Goal: Task Accomplishment & Management: Use online tool/utility

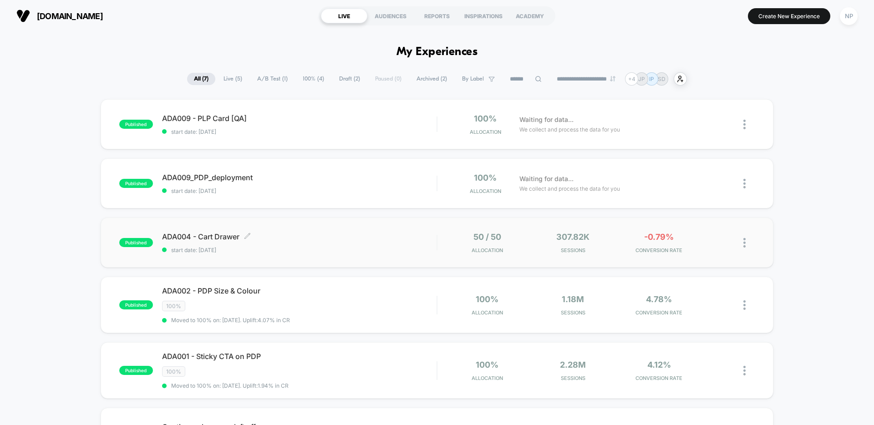
click at [330, 236] on span "ADA004 - Cart Drawer Click to edit experience details" at bounding box center [299, 236] width 274 height 9
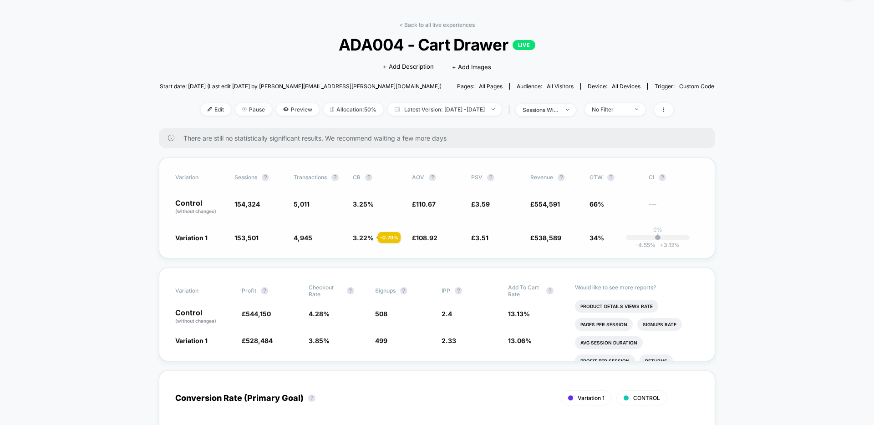
scroll to position [60, 0]
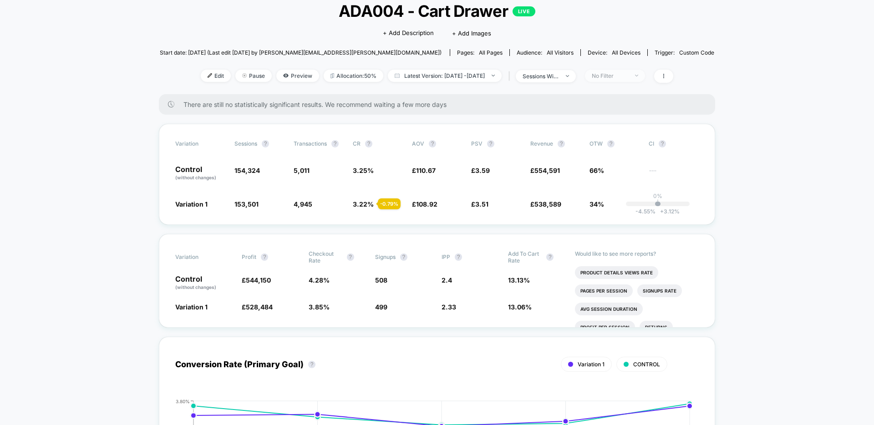
click at [623, 80] on span "No Filter" at bounding box center [615, 76] width 60 height 12
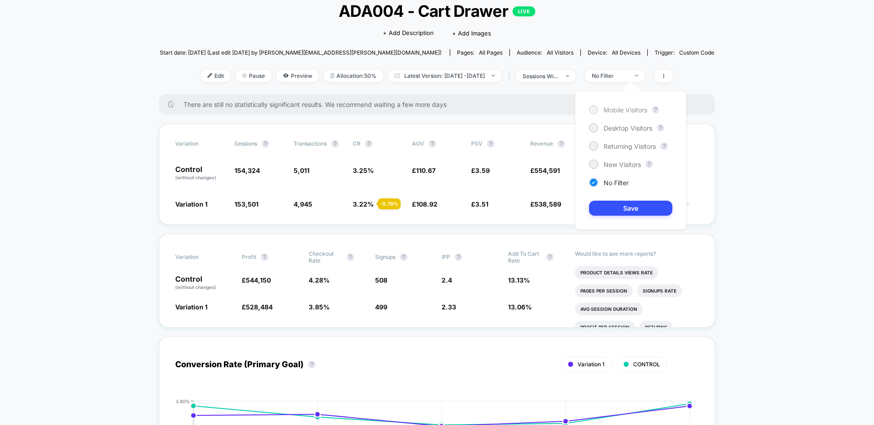
drag, startPoint x: 621, startPoint y: 110, endPoint x: 624, endPoint y: 144, distance: 34.3
click at [621, 110] on span "Mobile Visitors" at bounding box center [625, 110] width 44 height 8
click at [631, 200] on div "Mobile Visitors ? Desktop Visitors ? Returning Visitors ? New Visitors ? No Fil…" at bounding box center [631, 160] width 112 height 139
click at [628, 207] on button "Save" at bounding box center [630, 208] width 83 height 15
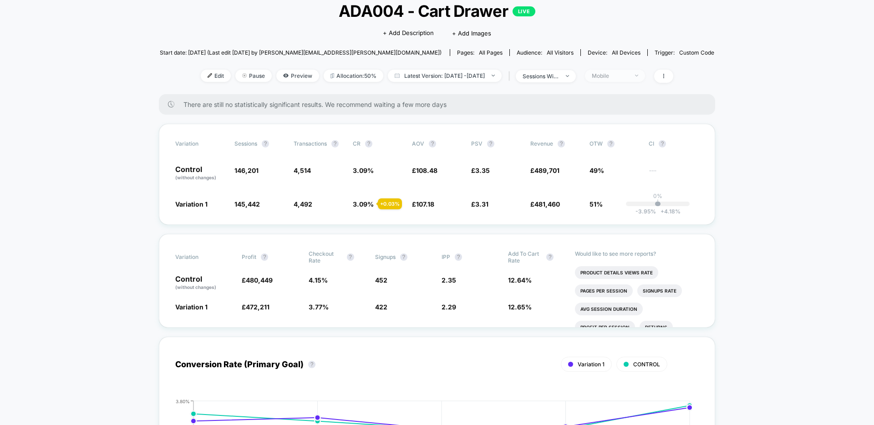
click at [627, 76] on div "Mobile" at bounding box center [610, 75] width 36 height 7
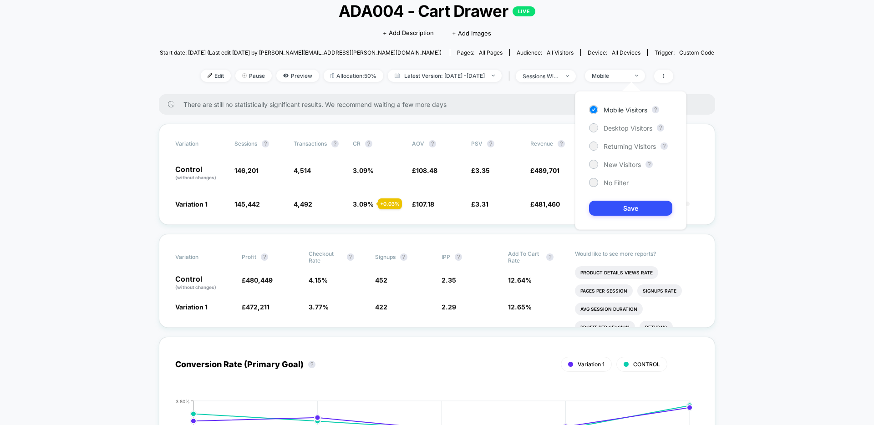
drag, startPoint x: 619, startPoint y: 127, endPoint x: 623, endPoint y: 177, distance: 50.2
click at [619, 127] on span "Desktop Visitors" at bounding box center [627, 128] width 49 height 8
click at [623, 201] on button "Save" at bounding box center [630, 208] width 83 height 15
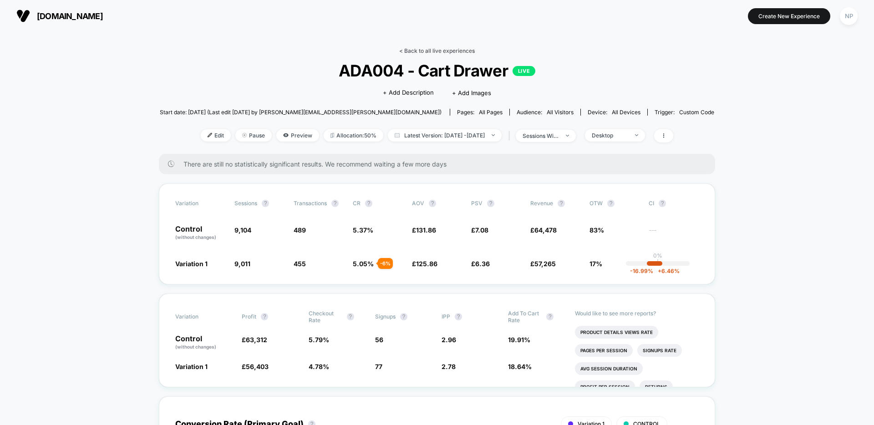
click at [436, 52] on link "< Back to all live experiences" at bounding box center [437, 50] width 76 height 7
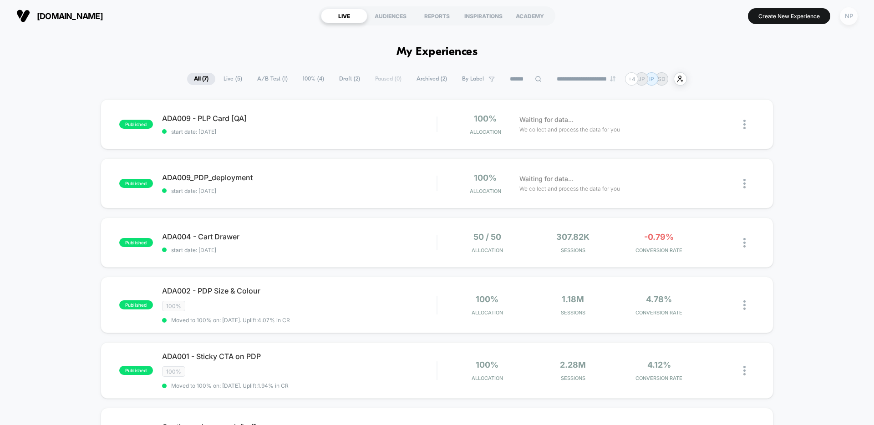
click at [846, 23] on div "NP" at bounding box center [849, 16] width 18 height 18
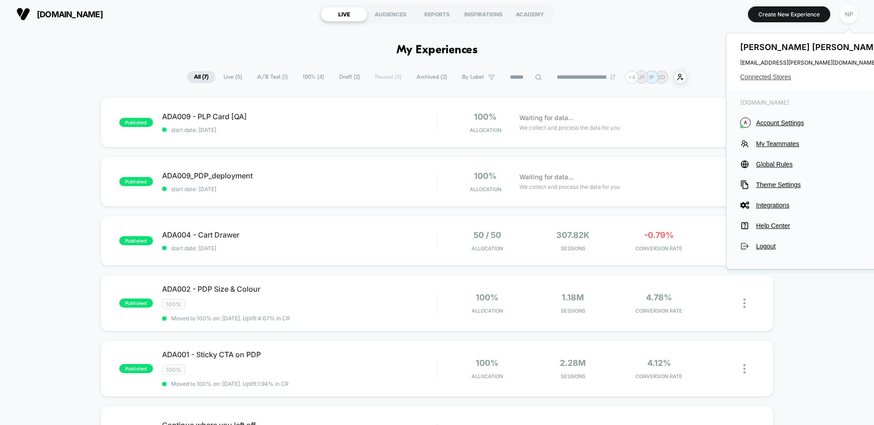
click at [791, 78] on span "Connected Stores" at bounding box center [812, 76] width 144 height 7
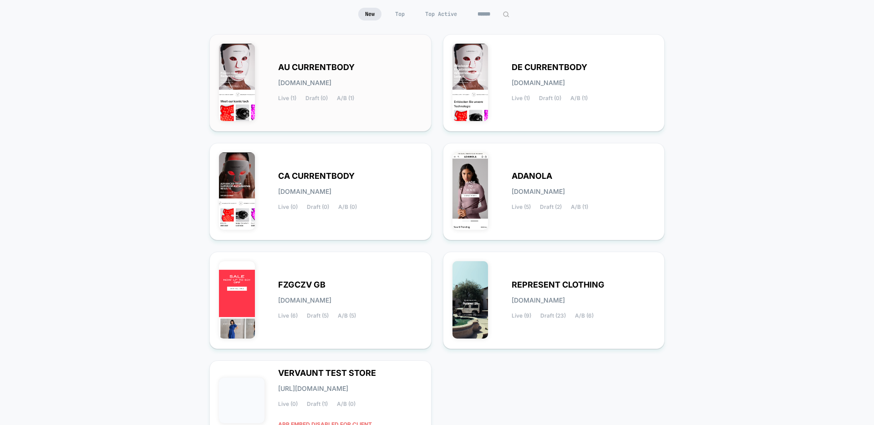
scroll to position [98, 0]
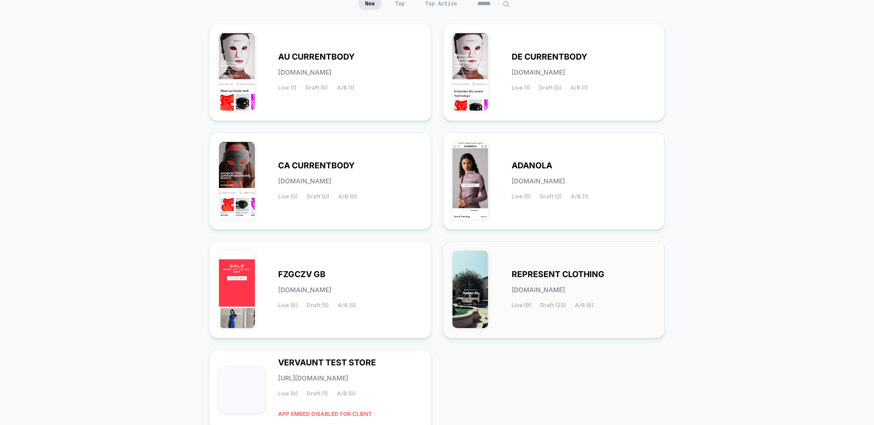
click at [516, 274] on span "REPRESENT CLOTHING" at bounding box center [558, 274] width 93 height 6
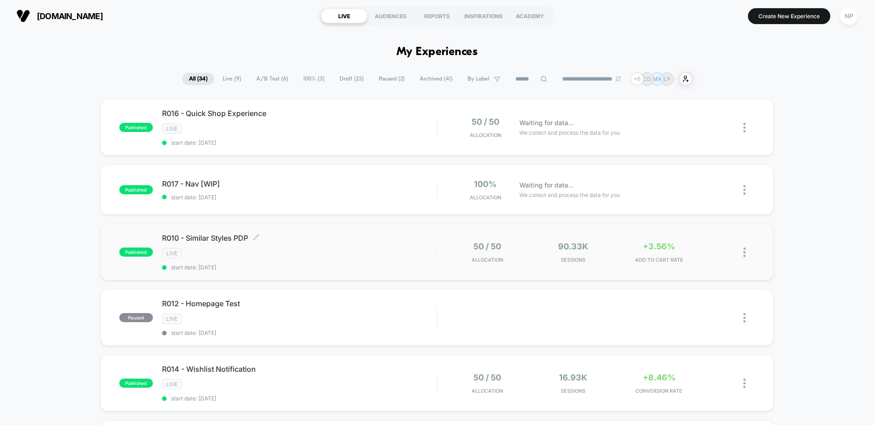
click at [377, 239] on span "R010 - Similar Styles PDP Click to edit experience details" at bounding box center [299, 237] width 274 height 9
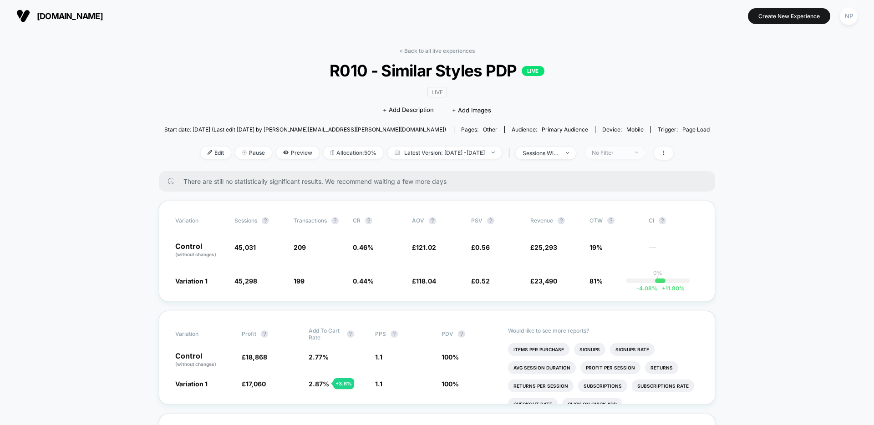
click at [621, 156] on span "No Filter" at bounding box center [615, 153] width 60 height 12
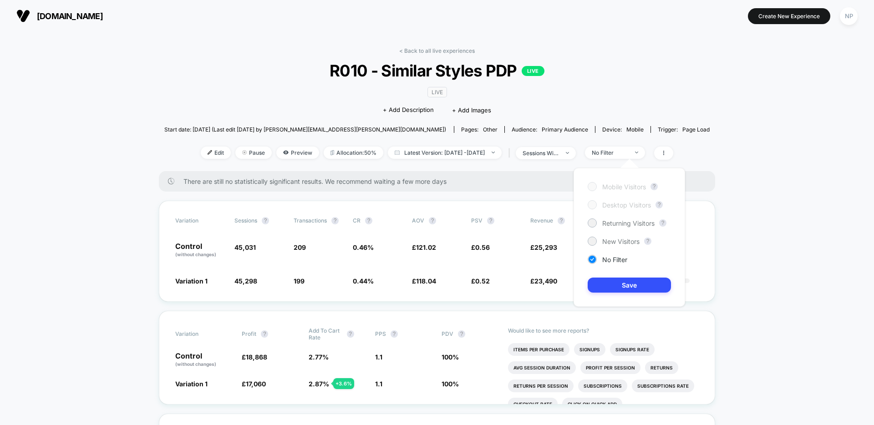
drag, startPoint x: 612, startPoint y: 240, endPoint x: 619, endPoint y: 273, distance: 32.9
click at [612, 240] on span "New Visitors" at bounding box center [620, 242] width 37 height 8
click at [618, 280] on button "Save" at bounding box center [629, 285] width 83 height 15
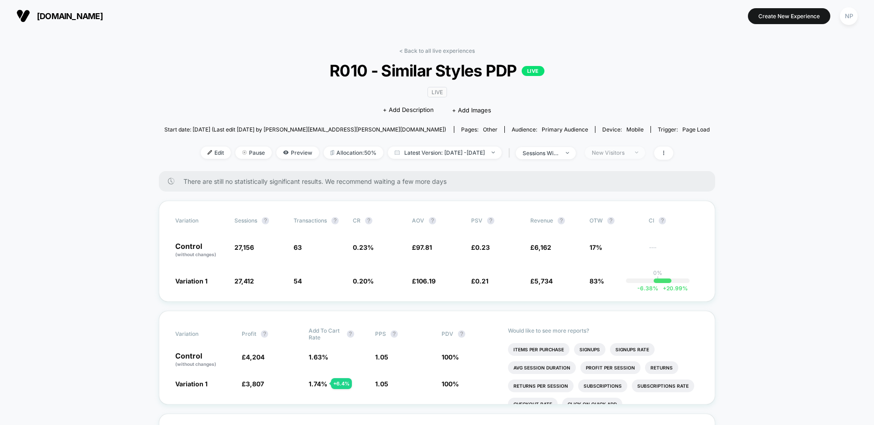
click at [615, 152] on div "New Visitors" at bounding box center [610, 152] width 36 height 7
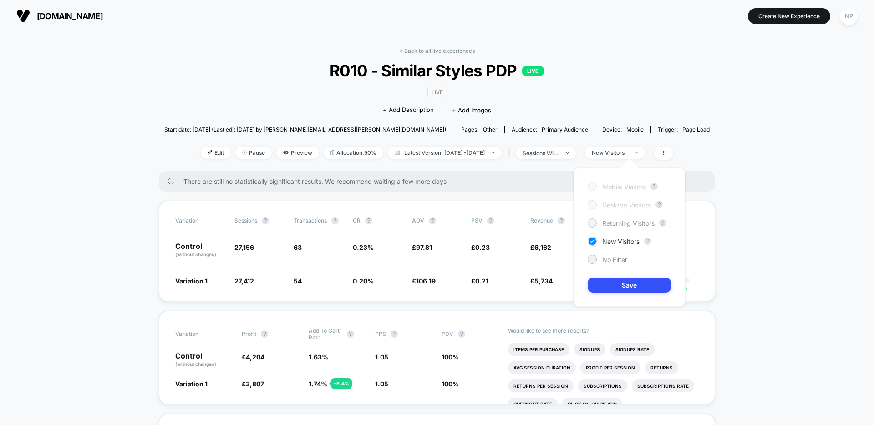
click at [614, 222] on span "Returning Visitors" at bounding box center [628, 223] width 52 height 8
click at [615, 244] on span "New Visitors" at bounding box center [620, 242] width 37 height 8
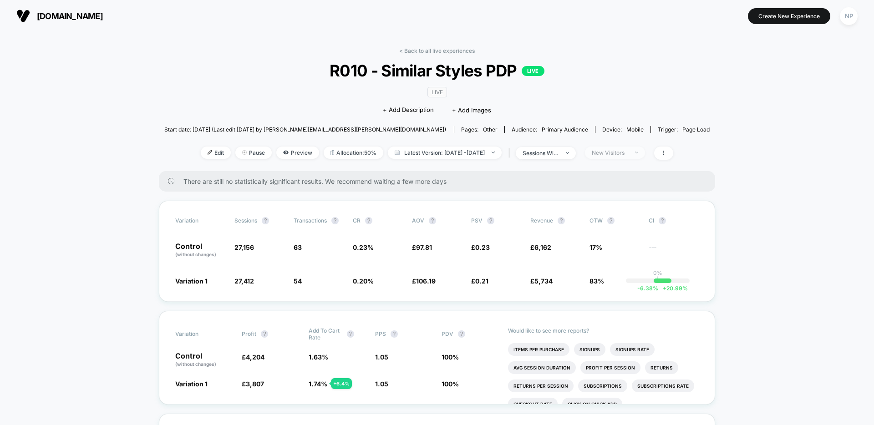
click at [627, 151] on div "New Visitors" at bounding box center [610, 152] width 36 height 7
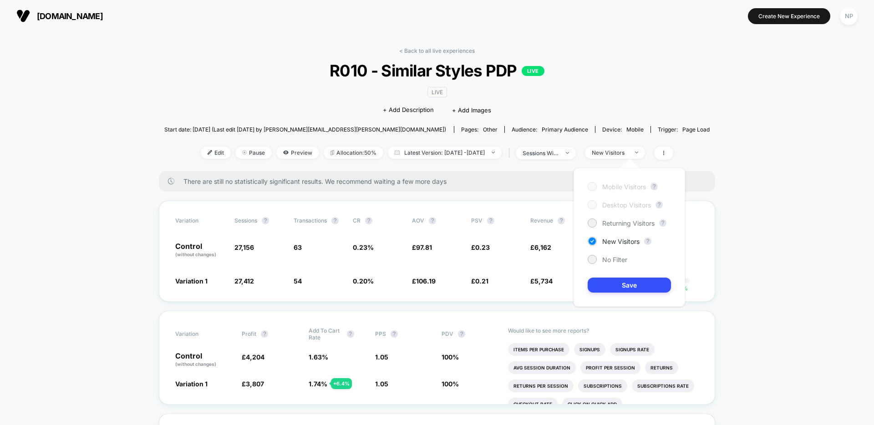
click at [603, 267] on div "Mobile Visitors ? Desktop Visitors ? Returning Visitors ? New Visitors ? No Fil…" at bounding box center [629, 237] width 112 height 139
click at [606, 263] on span "No Filter" at bounding box center [614, 260] width 25 height 8
click at [608, 285] on button "Save" at bounding box center [629, 285] width 83 height 15
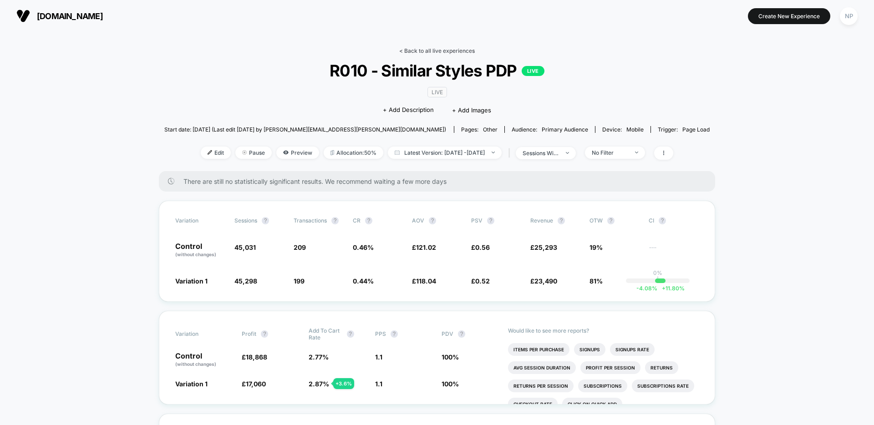
click at [446, 51] on link "< Back to all live experiences" at bounding box center [437, 50] width 76 height 7
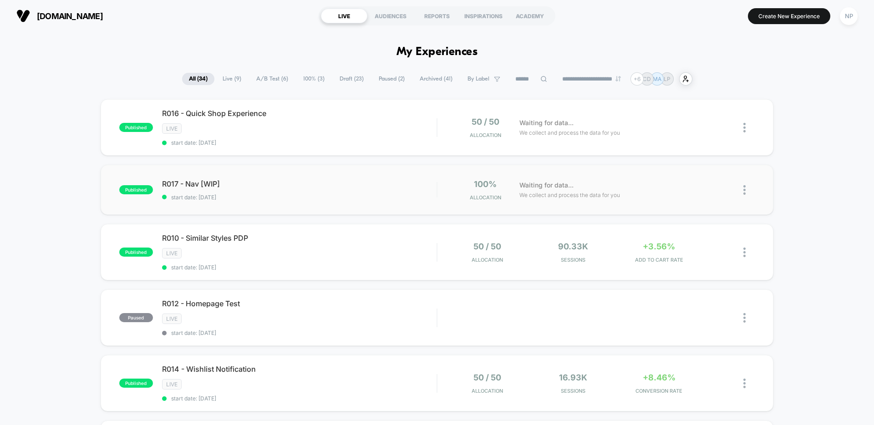
click at [294, 179] on div "published R017 - Nav [WIP] start date: [DATE] 100% Allocation Waiting for data.…" at bounding box center [437, 190] width 673 height 50
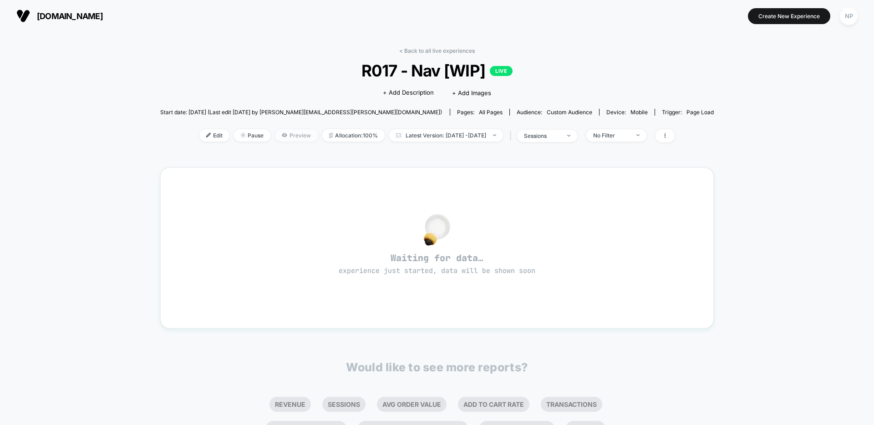
click at [282, 136] on icon at bounding box center [284, 135] width 5 height 4
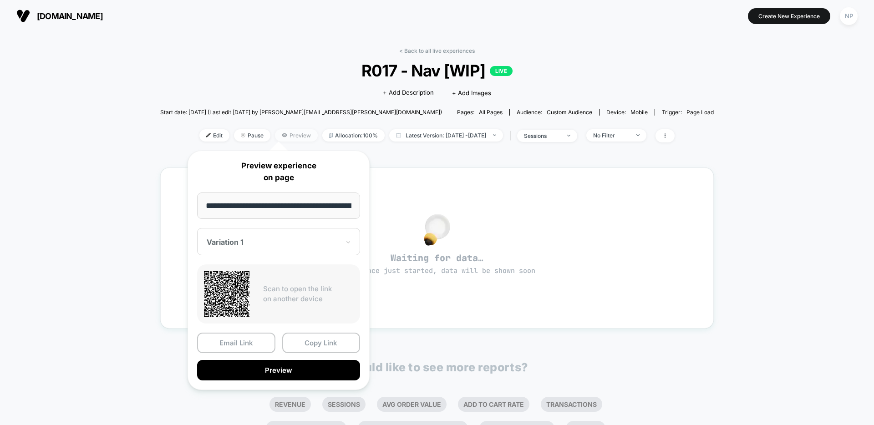
scroll to position [0, 145]
click at [519, 309] on div "Waiting for data… experience just started, data will be shown soon" at bounding box center [437, 248] width 521 height 128
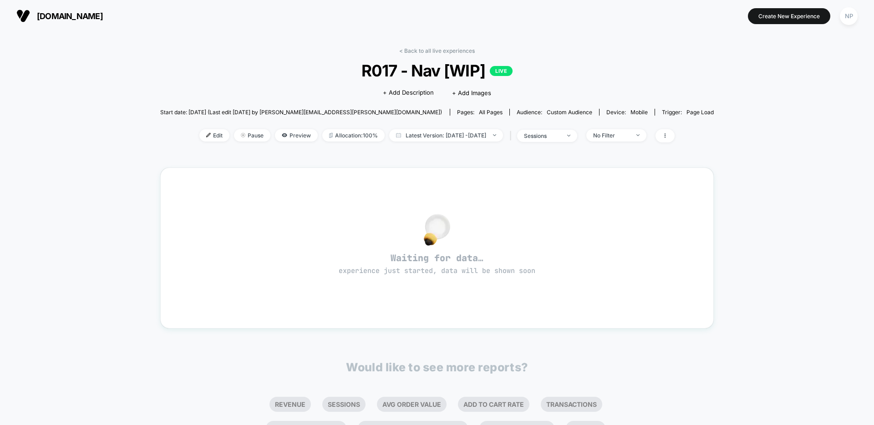
drag, startPoint x: 203, startPoint y: 137, endPoint x: 261, endPoint y: 140, distance: 58.3
click at [203, 137] on span "Edit" at bounding box center [214, 135] width 30 height 12
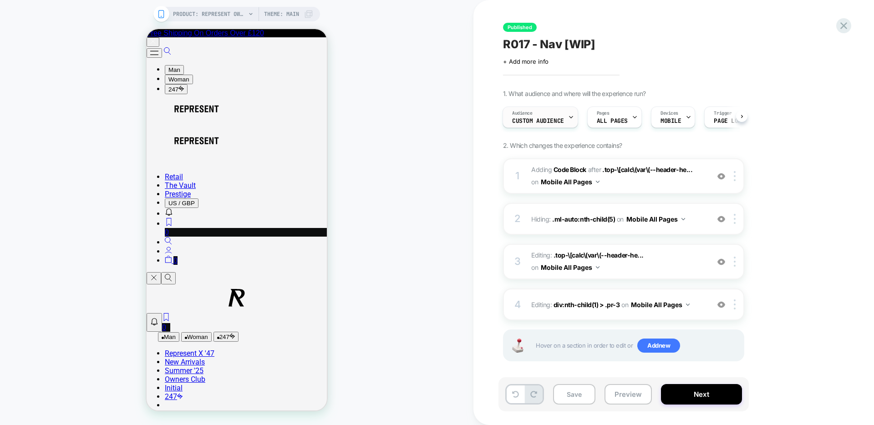
click at [555, 124] on span "Custom Audience" at bounding box center [538, 121] width 52 height 6
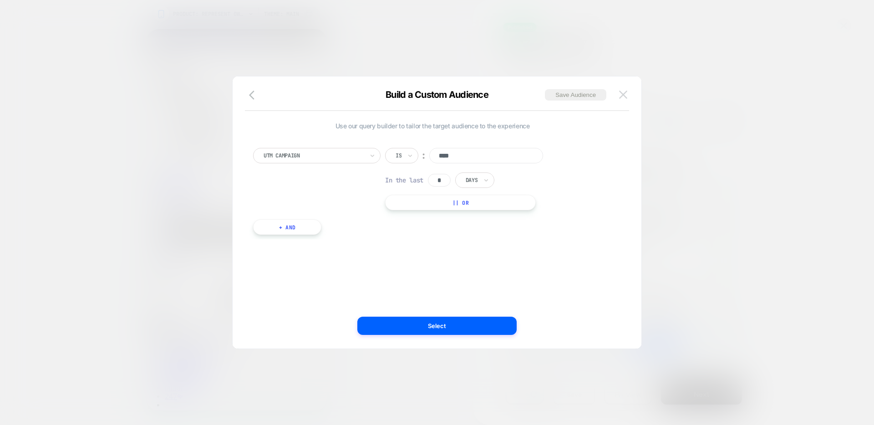
click at [623, 91] on img at bounding box center [623, 95] width 8 height 8
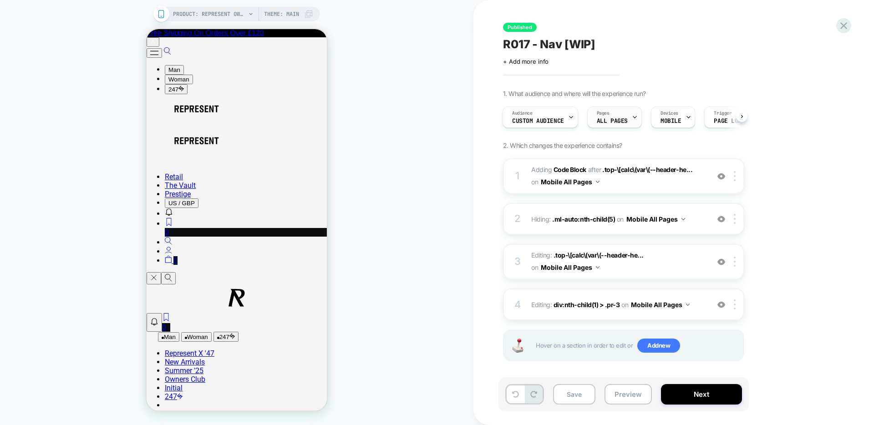
click at [612, 116] on div "Pages ALL PAGES" at bounding box center [612, 117] width 49 height 20
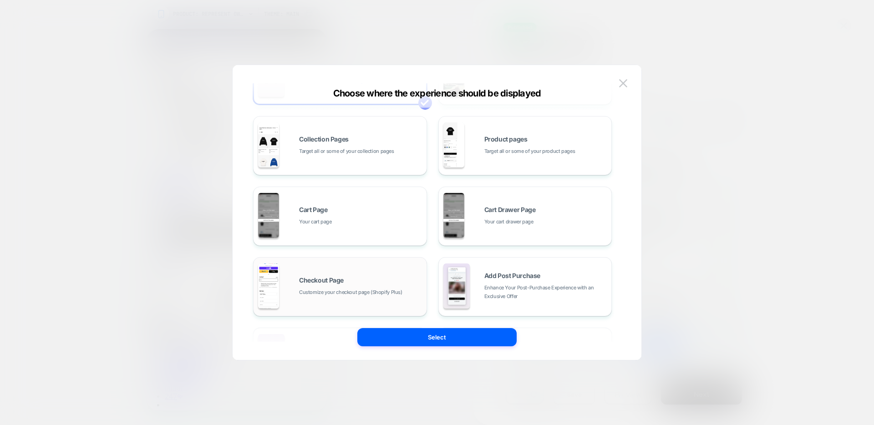
scroll to position [137, 0]
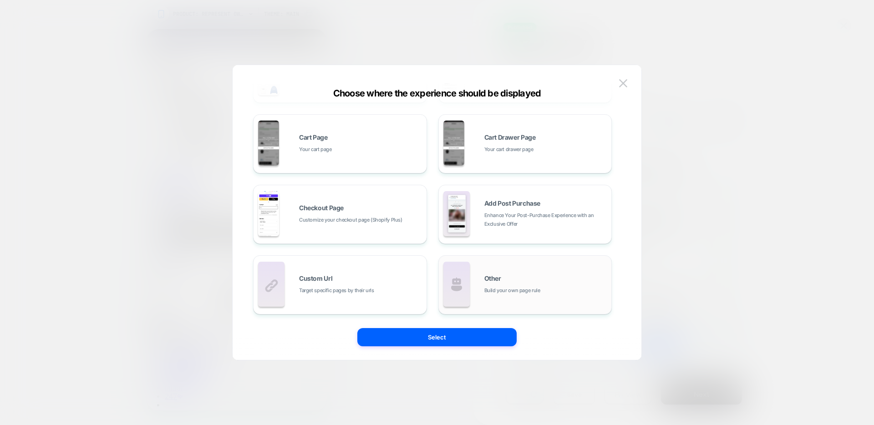
click at [488, 284] on div "Other Build your own page rule" at bounding box center [545, 285] width 123 height 20
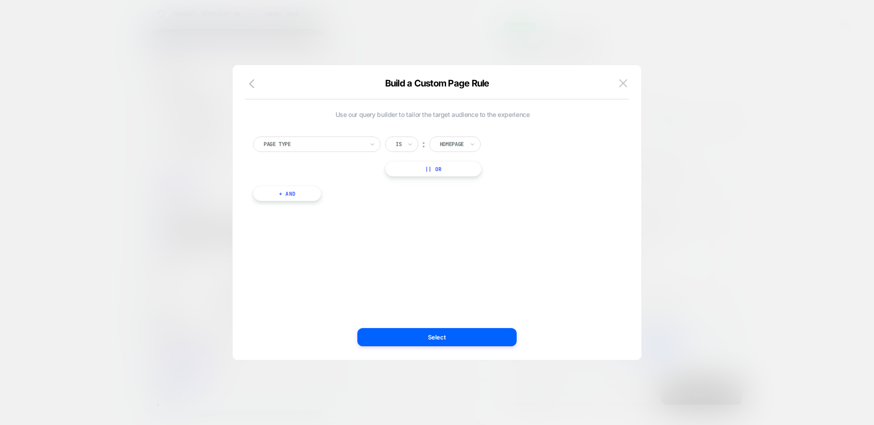
scroll to position [0, 0]
click at [400, 145] on div at bounding box center [398, 144] width 6 height 8
click at [412, 183] on div "Is not" at bounding box center [423, 184] width 59 height 15
click at [462, 335] on button "Select" at bounding box center [436, 337] width 159 height 18
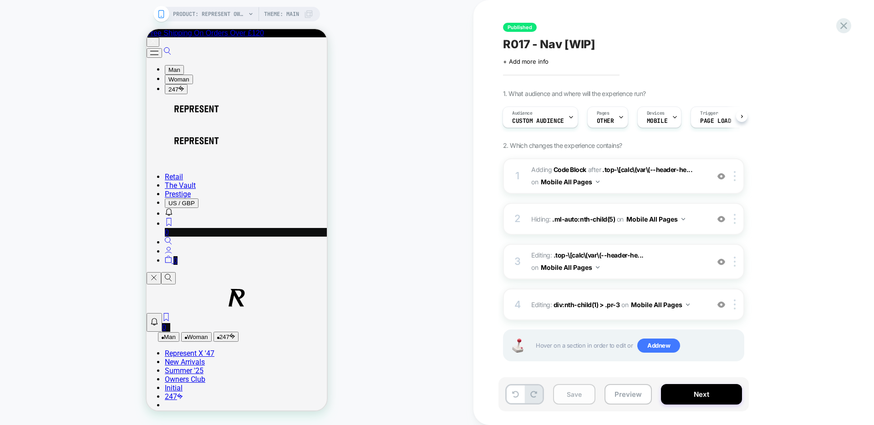
click at [583, 391] on button "Save" at bounding box center [574, 394] width 42 height 20
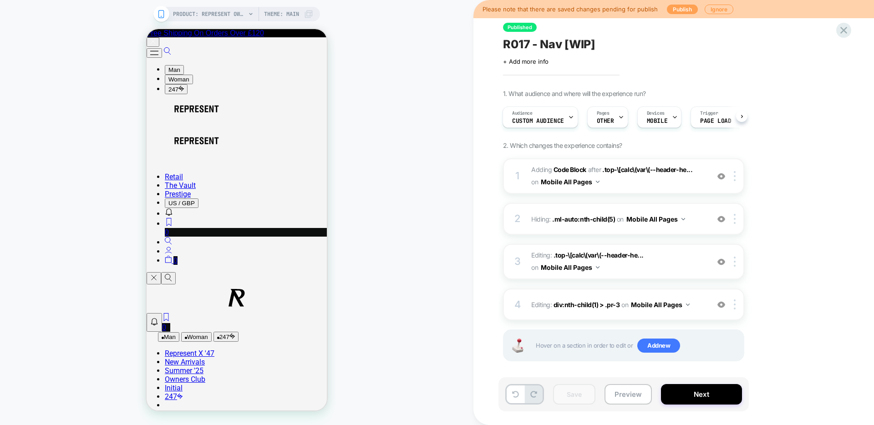
click at [672, 10] on button "Publish" at bounding box center [682, 10] width 31 height 10
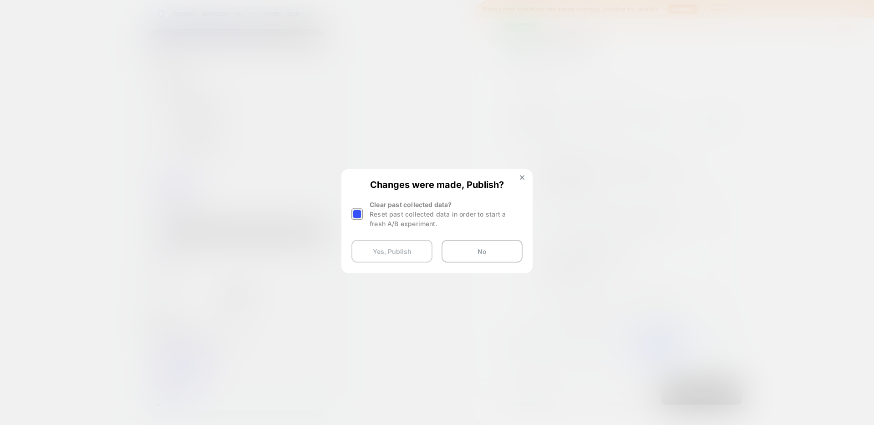
click at [394, 246] on button "Yes, Publish" at bounding box center [391, 251] width 81 height 23
